Goal: Subscribe to service/newsletter

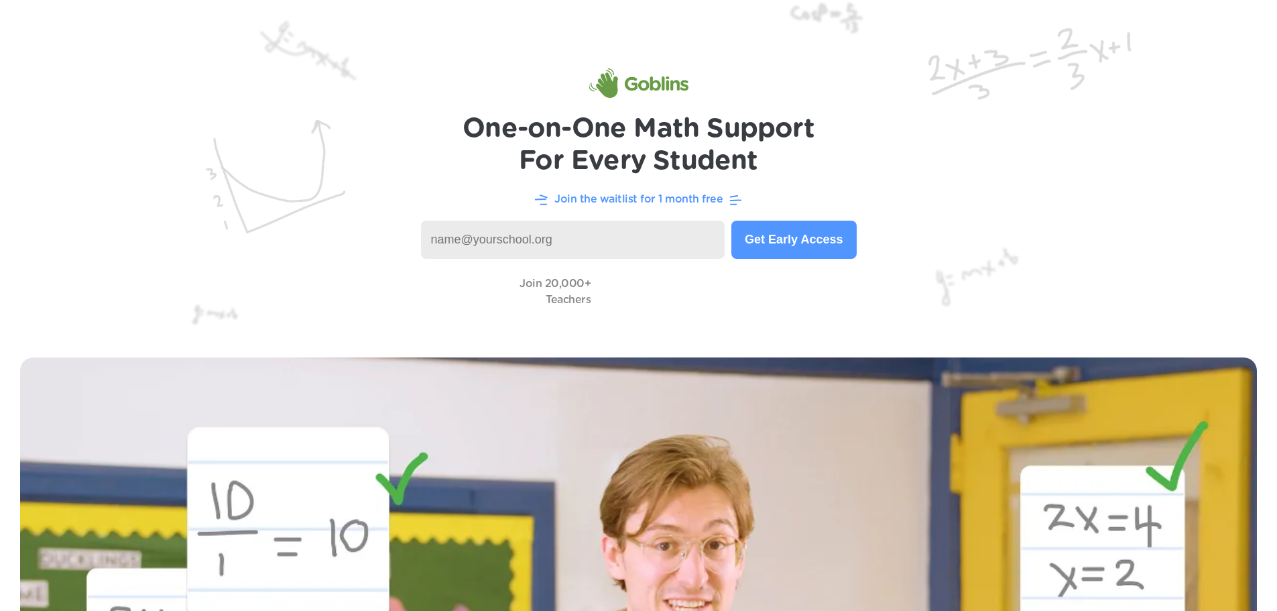
click at [607, 233] on input at bounding box center [573, 240] width 304 height 38
drag, startPoint x: 639, startPoint y: 233, endPoint x: 387, endPoint y: 221, distance: 252.3
click at [387, 221] on header "One-on-One Math Support For Every Student Join the waitlist for 1 month free Ge…" at bounding box center [638, 168] width 1277 height 337
type input "J"
type input "[EMAIL_ADDRESS][DOMAIN_NAME]"
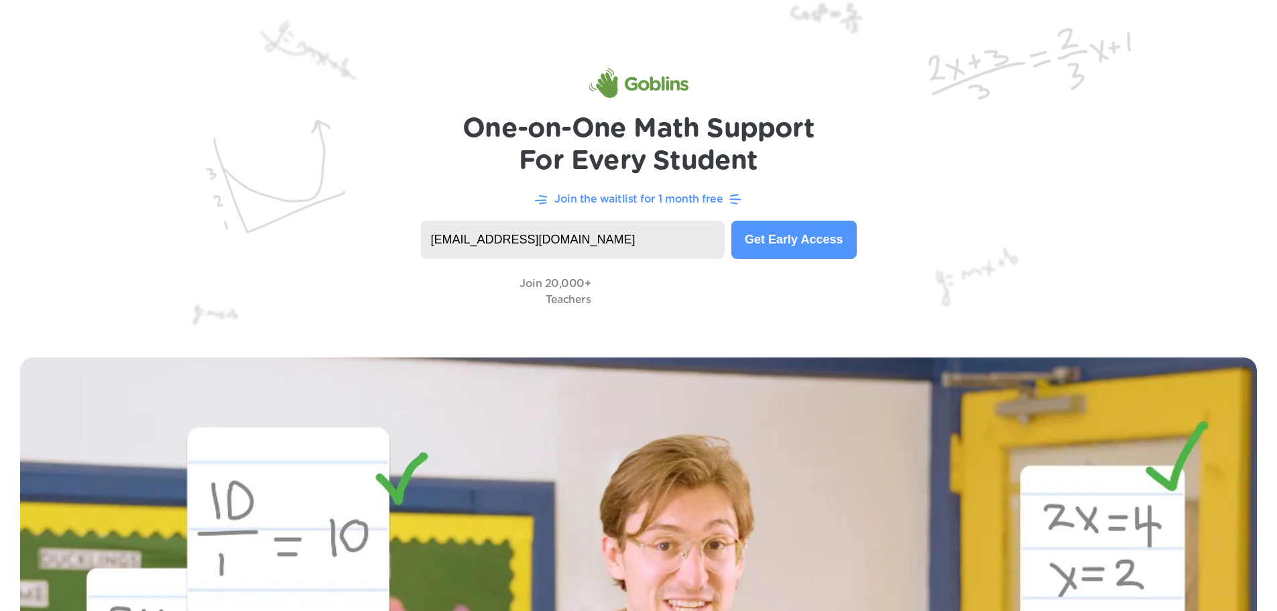
click at [790, 246] on button "Get Early Access" at bounding box center [793, 240] width 125 height 38
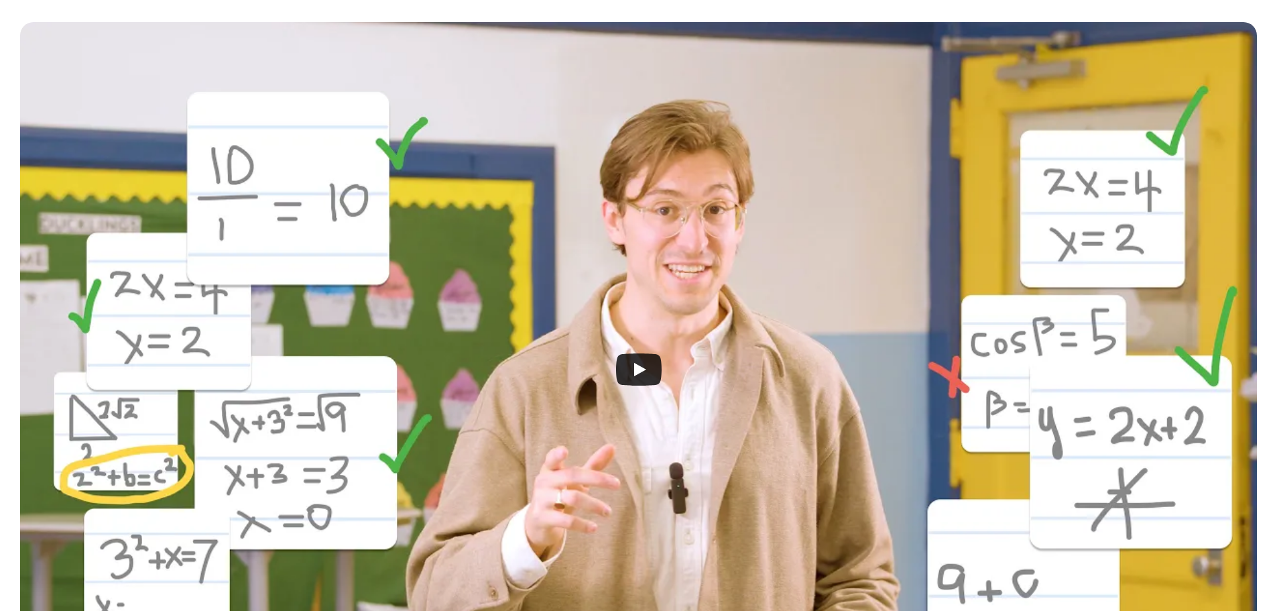
scroll to position [402, 0]
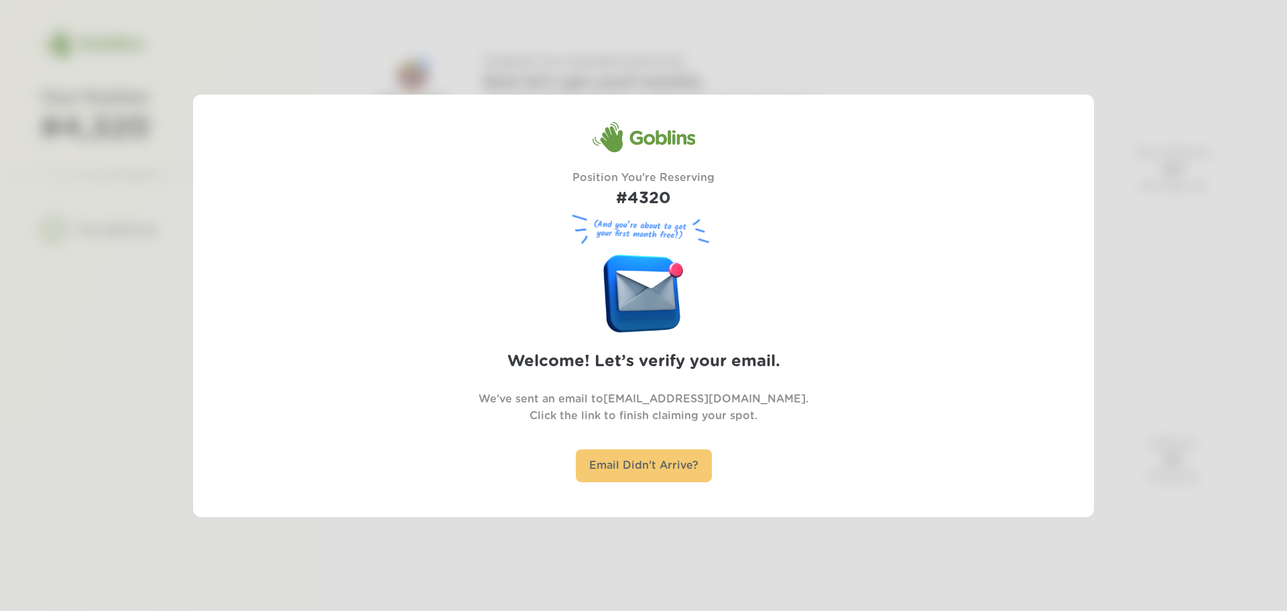
click at [636, 473] on div "Email Didn't Arrive?" at bounding box center [644, 465] width 136 height 33
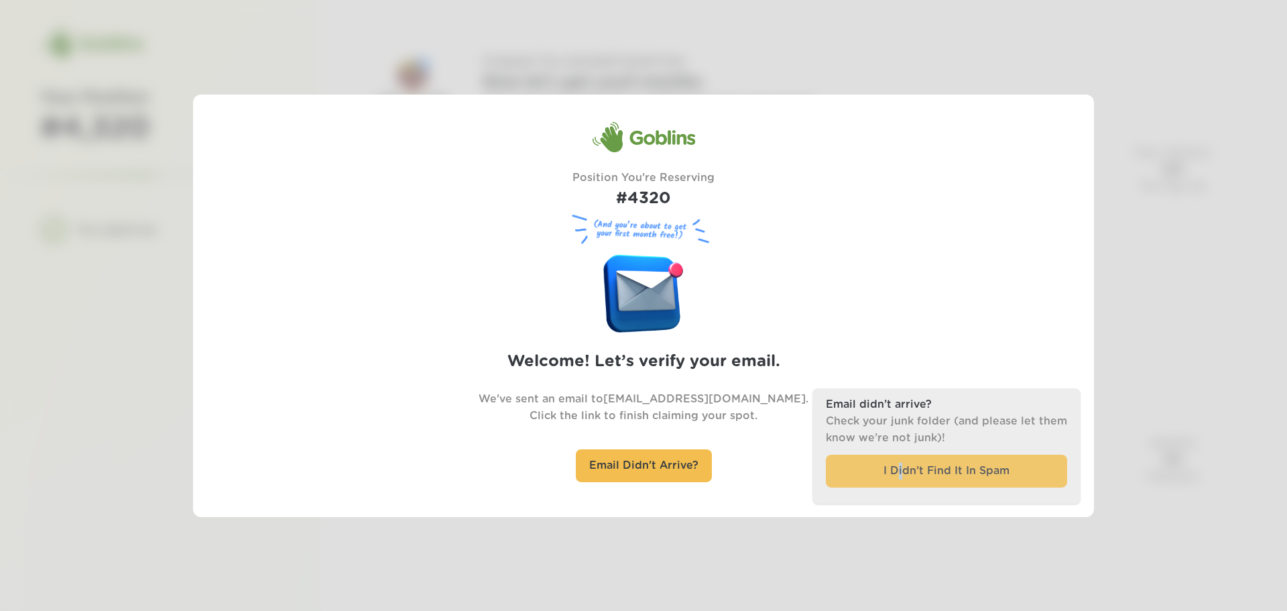
click at [901, 473] on div "I Didn’t Find It In Spam" at bounding box center [946, 470] width 241 height 33
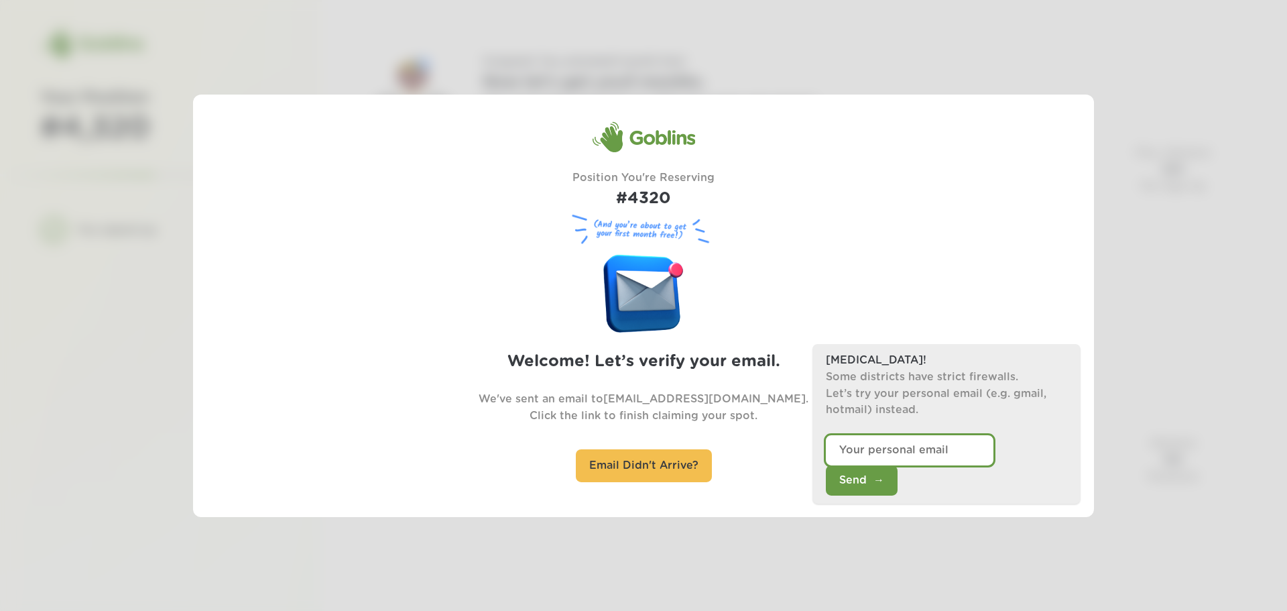
click at [849, 465] on input "email" at bounding box center [910, 450] width 168 height 30
type input "T"
click at [954, 465] on input "teacherjoy_65@yahoo.cm" at bounding box center [910, 450] width 168 height 30
click at [958, 465] on input "teacherjoy_65@yahoo.cm" at bounding box center [910, 450] width 168 height 30
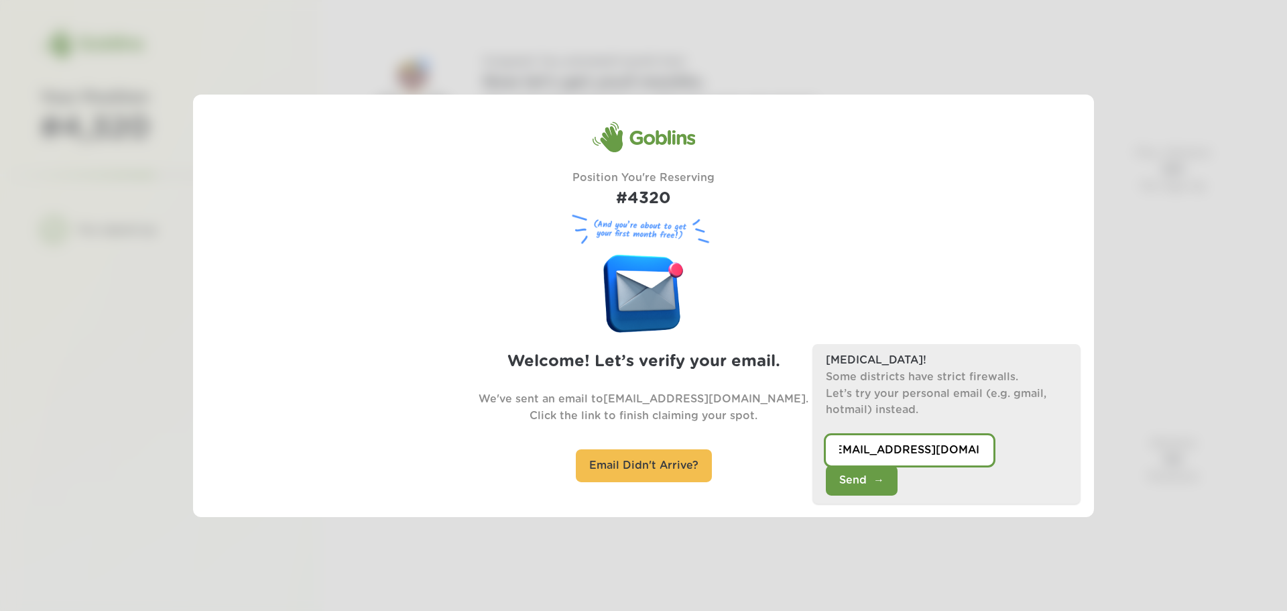
click at [974, 465] on input "teacherjoy_65@yahoo.com" at bounding box center [910, 450] width 168 height 30
drag, startPoint x: 966, startPoint y: 478, endPoint x: 981, endPoint y: 494, distance: 21.4
click at [981, 465] on input "teacherjoy_65@yahoo.com" at bounding box center [910, 450] width 168 height 30
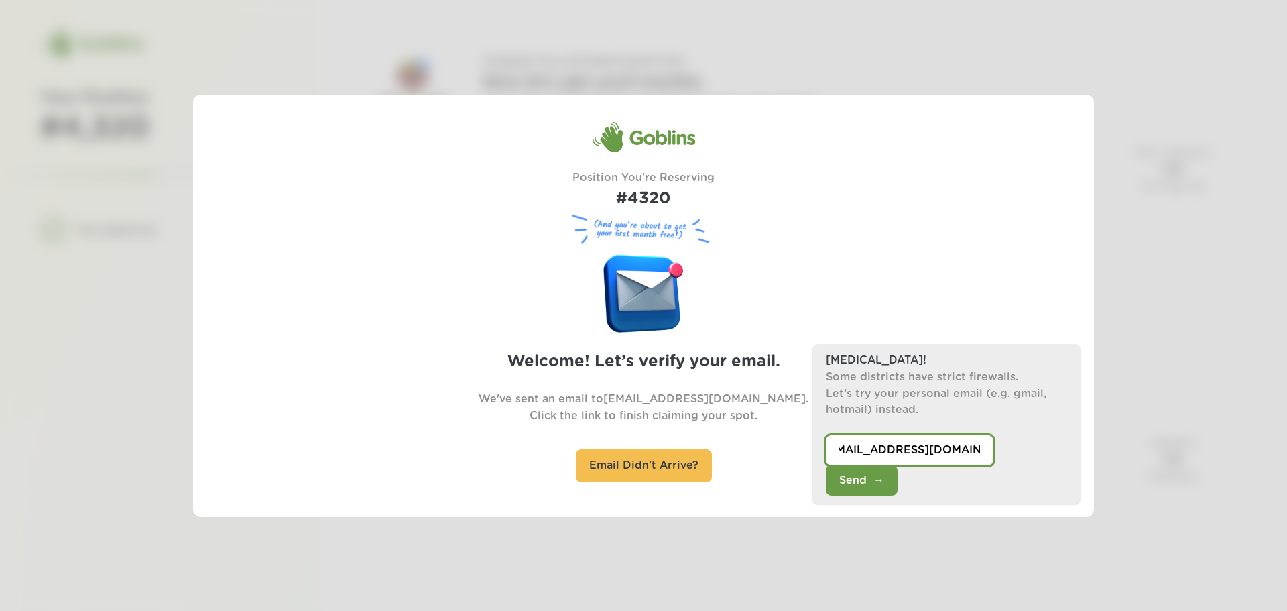
type input "teacherjoy_65@yahoo.com"
click at [978, 510] on div "Goblins Position You're Reserving #4320 (And you’re about to get your first mon…" at bounding box center [643, 305] width 901 height 422
click at [897, 480] on button "Send" at bounding box center [862, 480] width 72 height 30
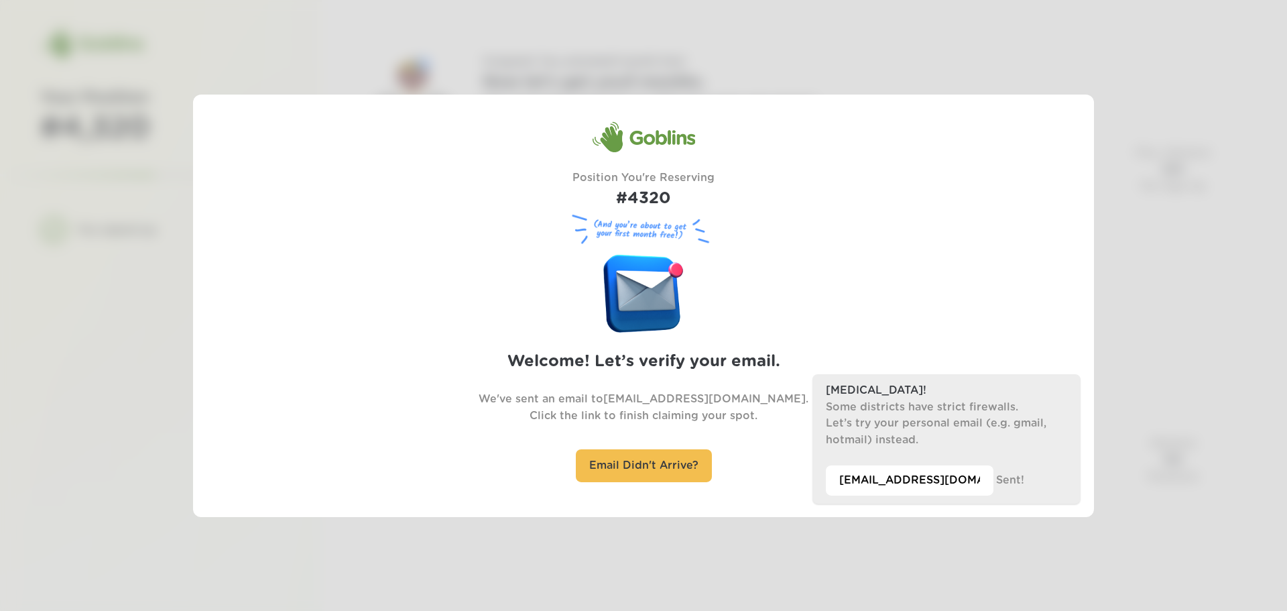
click at [974, 275] on div "Goblins Position You're Reserving #4320 (And you’re about to get your first mon…" at bounding box center [643, 305] width 901 height 422
